Goal: Use online tool/utility: Utilize a website feature to perform a specific function

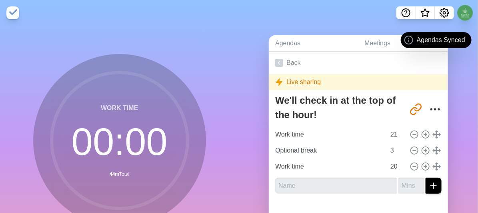
click at [338, 27] on div "Agendas Meetings Back Live sharing We'll check in at the top of the hour! [URL]…" at bounding box center [358, 159] width 239 height 266
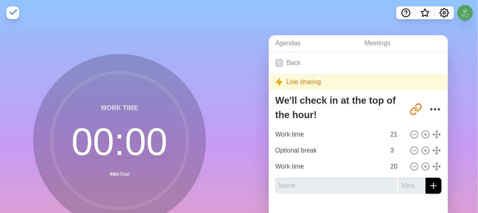
click at [11, 16] on img at bounding box center [12, 12] width 13 height 13
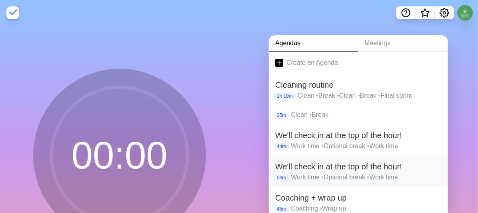
click at [386, 168] on h2 "We'll check in at the top of the hour!" at bounding box center [358, 167] width 167 height 12
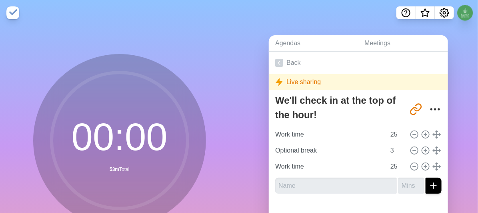
click at [377, 24] on nav at bounding box center [239, 13] width 478 height 26
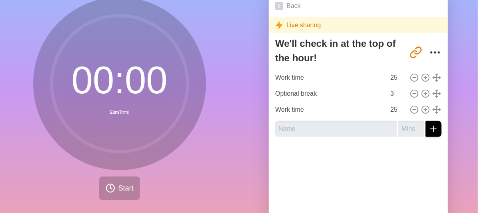
scroll to position [57, 0]
click at [123, 185] on span "Start" at bounding box center [126, 188] width 15 height 11
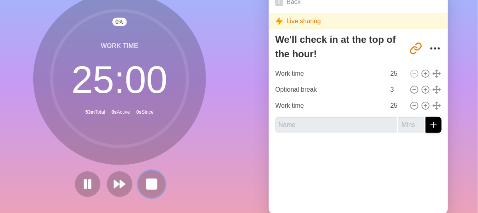
click at [155, 181] on button at bounding box center [151, 184] width 27 height 27
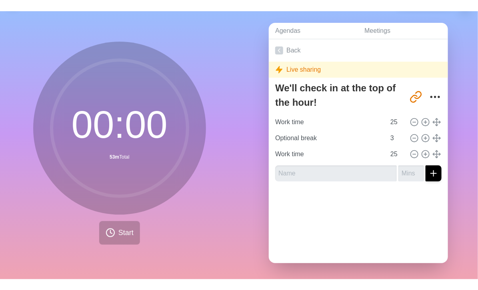
scroll to position [4, 0]
